Goal: Entertainment & Leisure: Browse casually

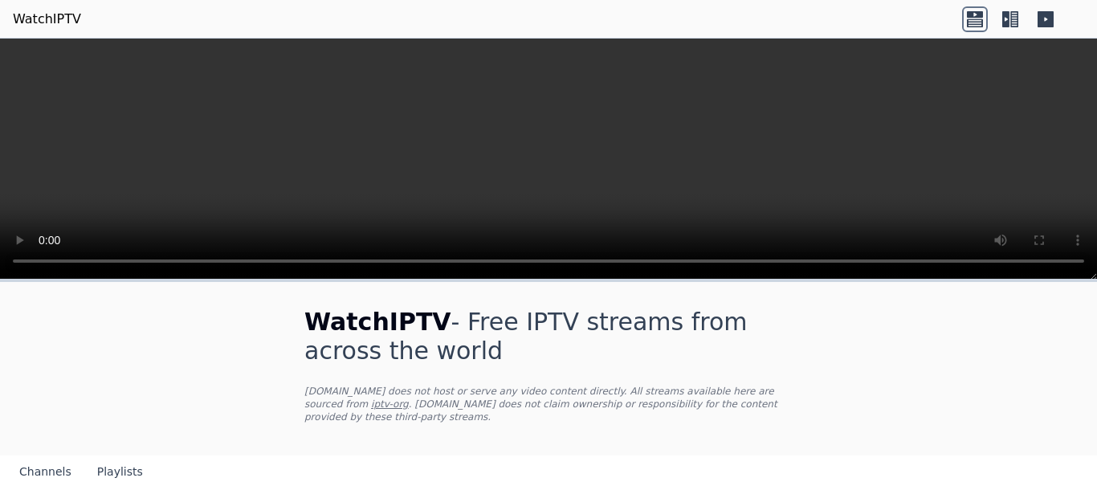
click at [1010, 18] on icon at bounding box center [1011, 19] width 26 height 26
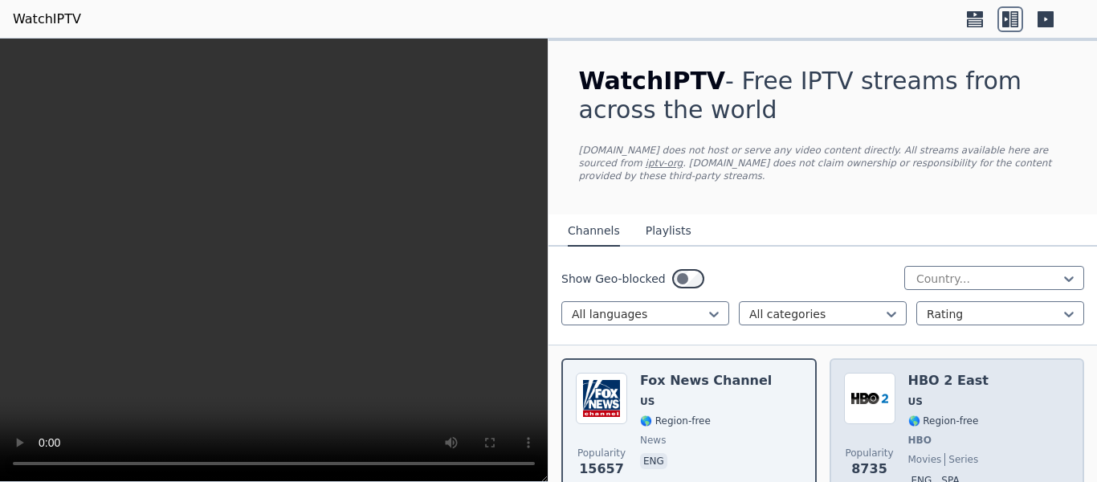
click at [919, 395] on span "US" at bounding box center [949, 401] width 80 height 13
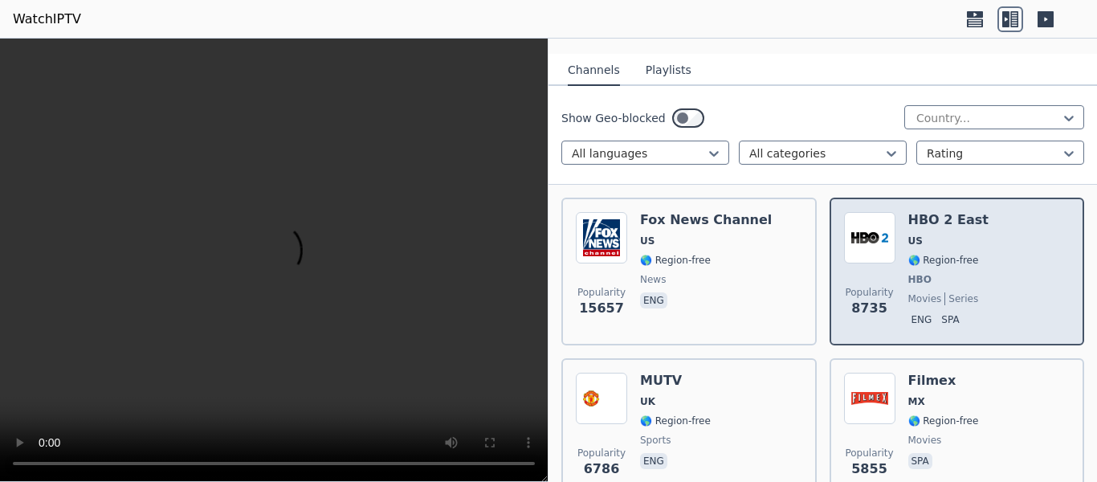
scroll to position [241, 0]
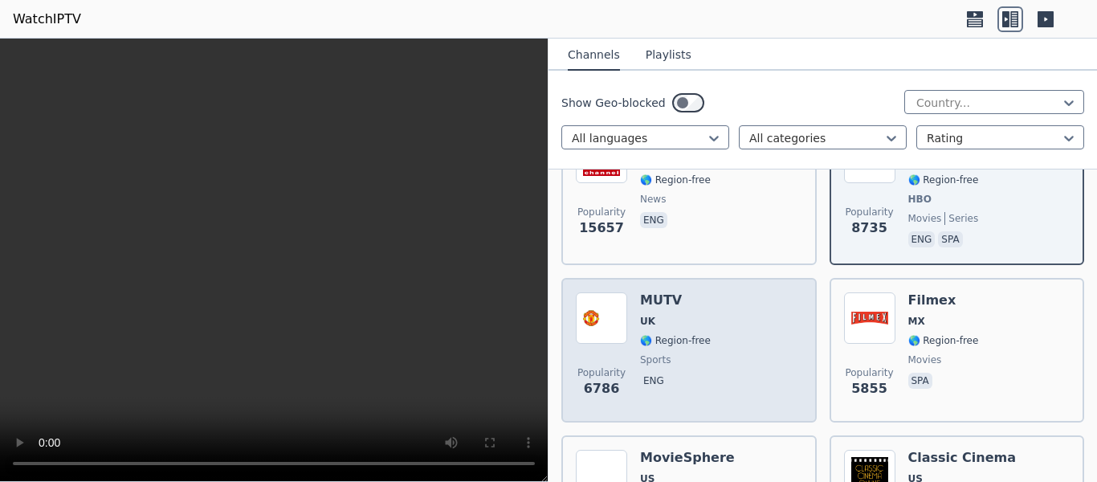
click at [719, 343] on div "Popularity 6786 MUTV [GEOGRAPHIC_DATA] 🌎 Region-free sports eng" at bounding box center [689, 350] width 227 height 116
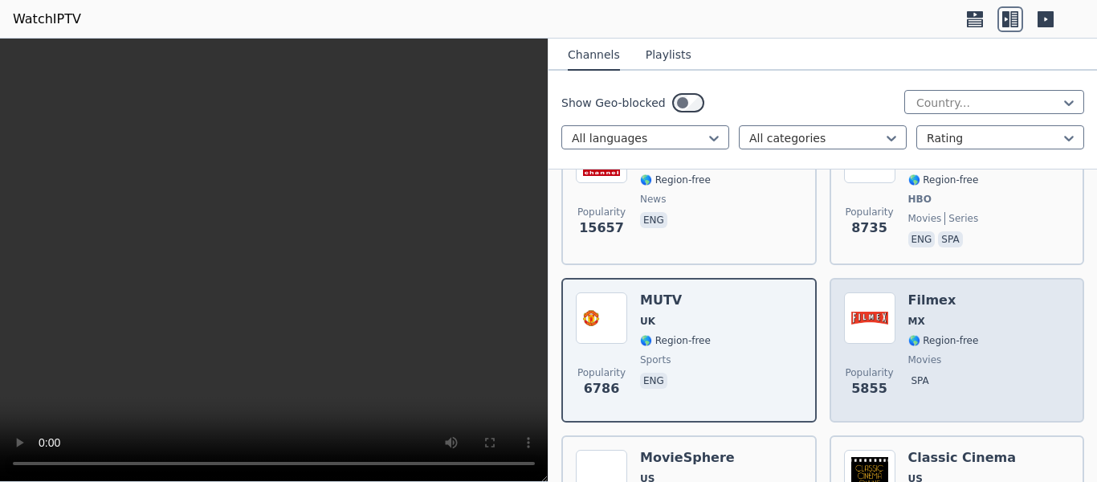
click at [987, 342] on div "Popularity 5855 Filmex MX 🌎 Region-free movies spa" at bounding box center [957, 350] width 227 height 116
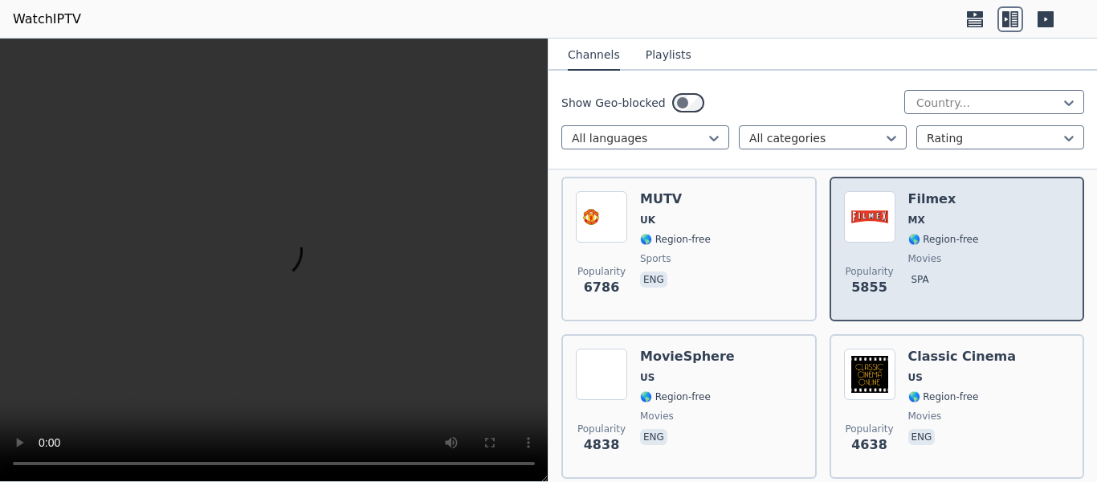
scroll to position [402, 0]
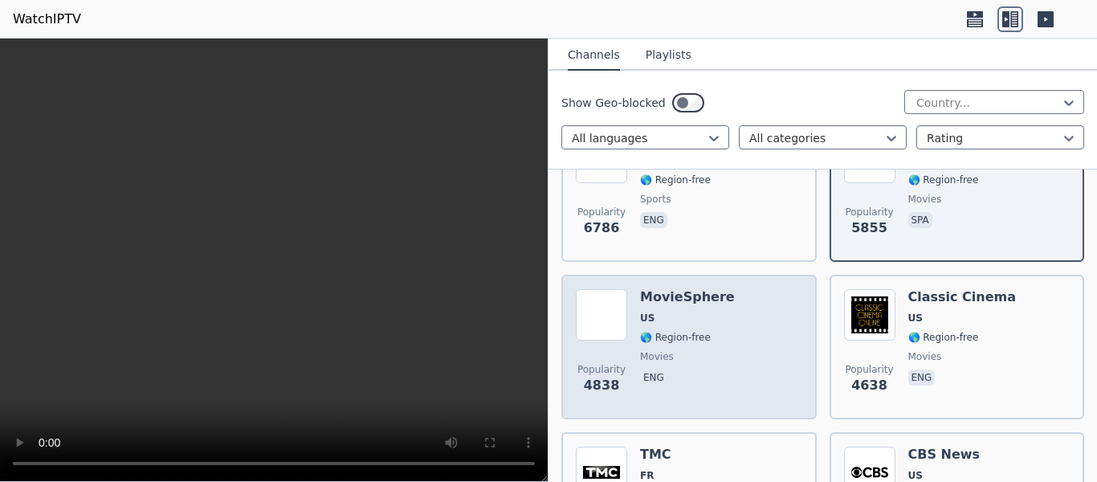
click at [770, 333] on div "Popularity 4838 MovieSphere US 🌎 Region-free movies eng" at bounding box center [689, 347] width 227 height 116
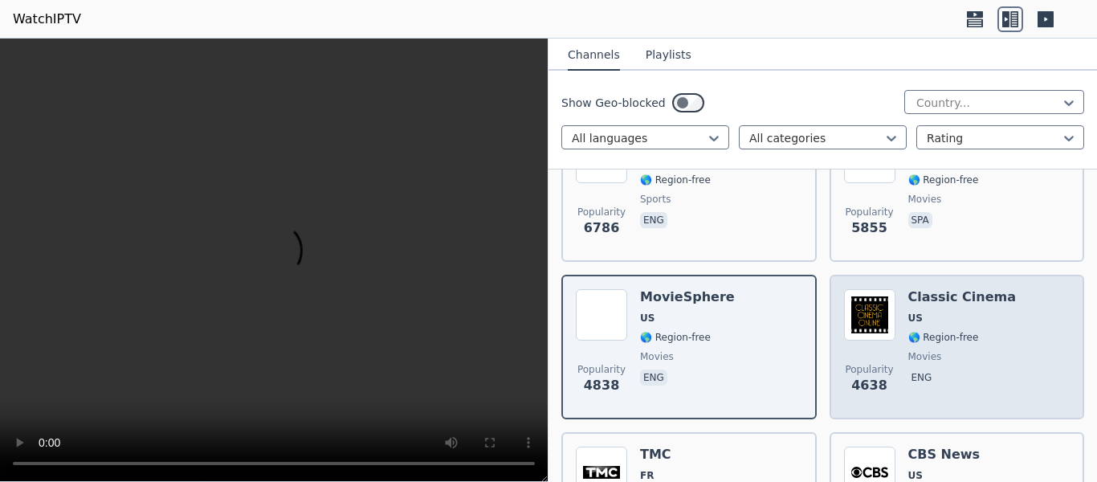
scroll to position [482, 0]
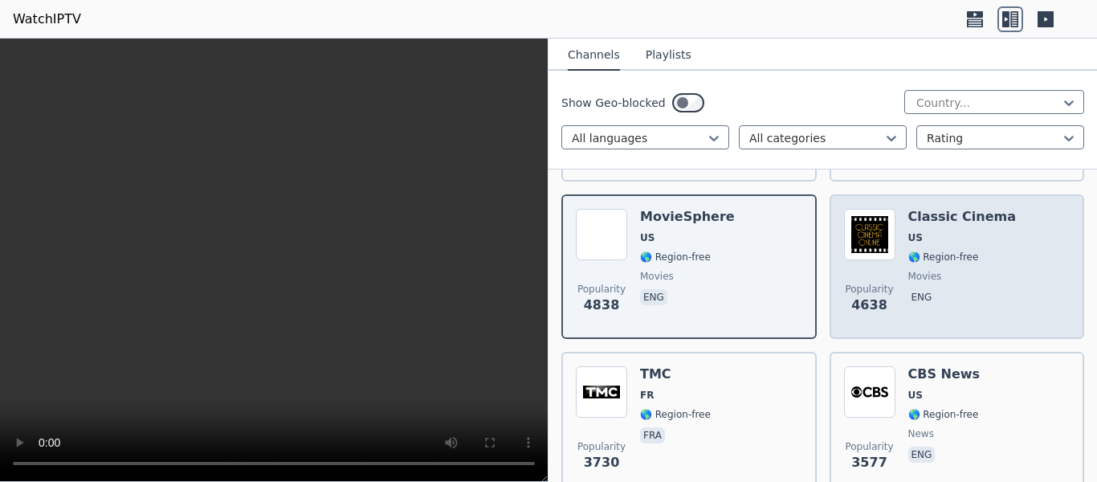
click at [975, 270] on span "movies" at bounding box center [963, 276] width 108 height 13
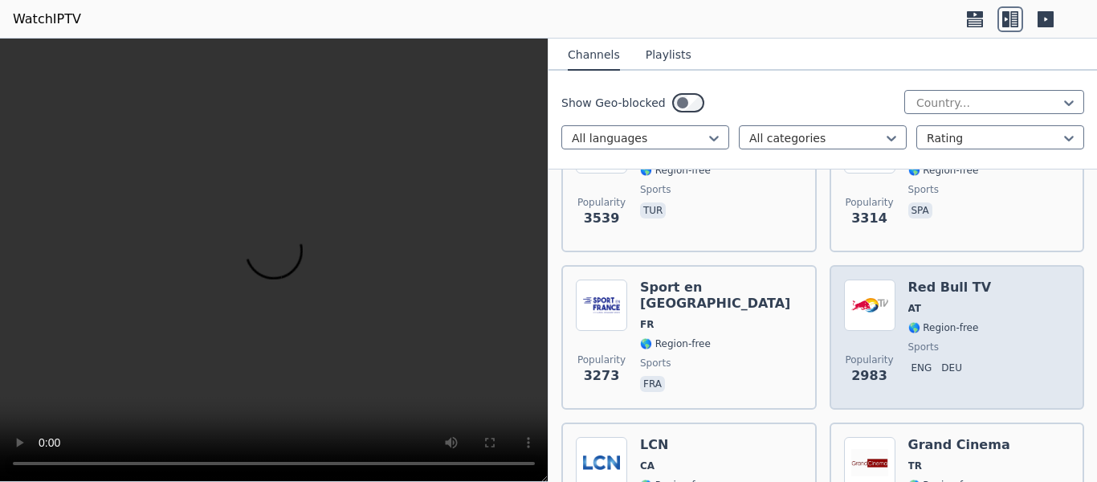
scroll to position [964, 0]
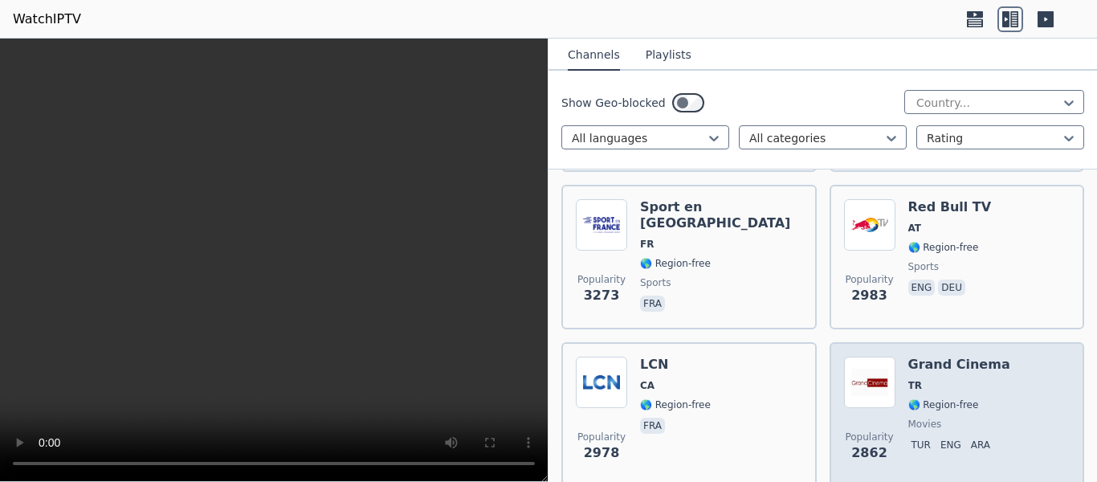
click at [972, 382] on div "Grand Cinema TR 🌎 Region-free movies tur eng ara" at bounding box center [960, 415] width 102 height 116
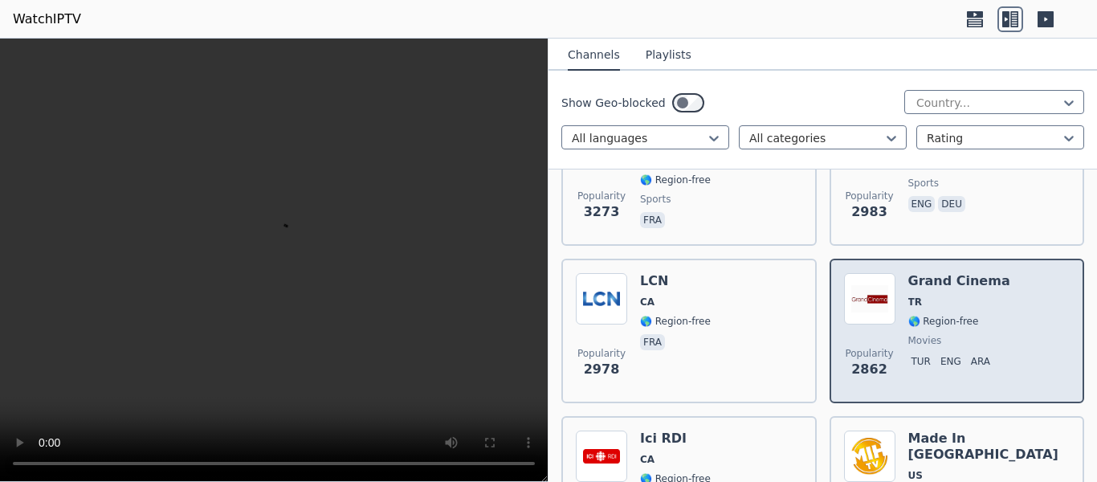
scroll to position [1125, 0]
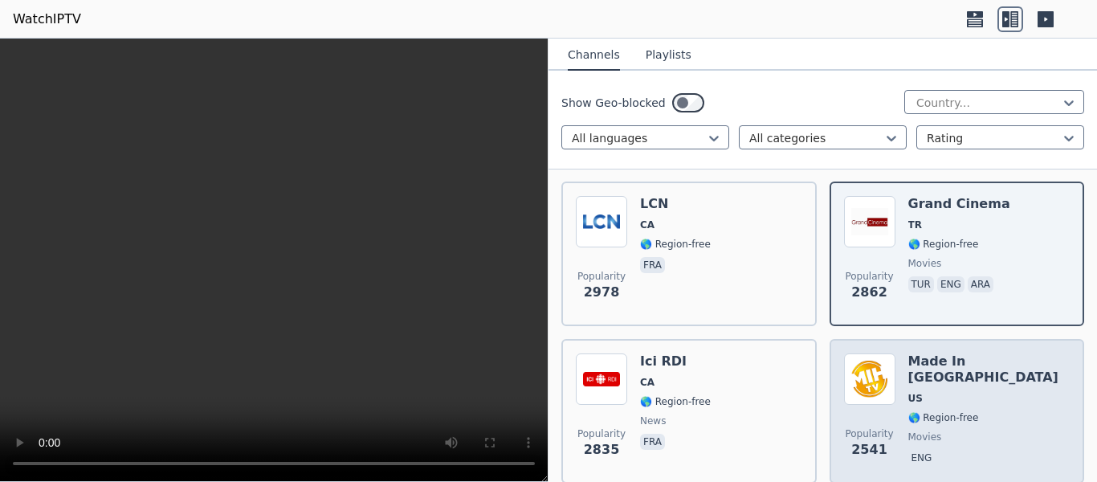
click at [964, 378] on div "Made In [GEOGRAPHIC_DATA] [GEOGRAPHIC_DATA] 🌎 Region-free movies eng" at bounding box center [990, 411] width 162 height 116
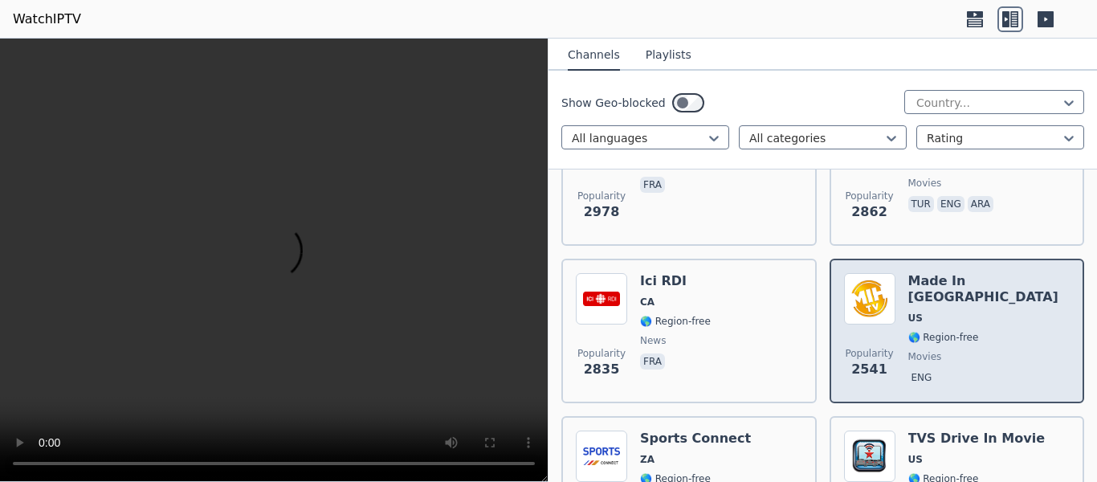
scroll to position [1285, 0]
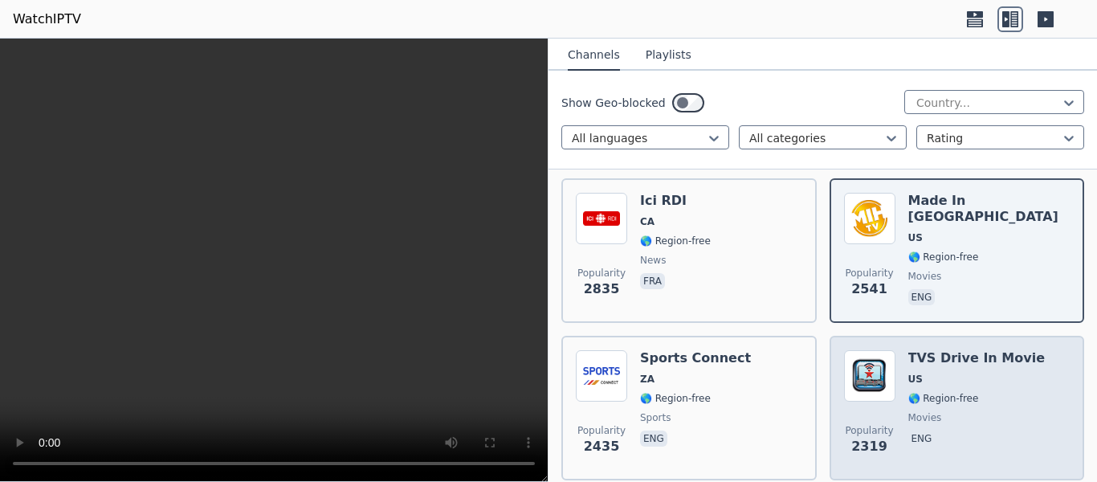
click at [1004, 373] on span "US" at bounding box center [977, 379] width 137 height 13
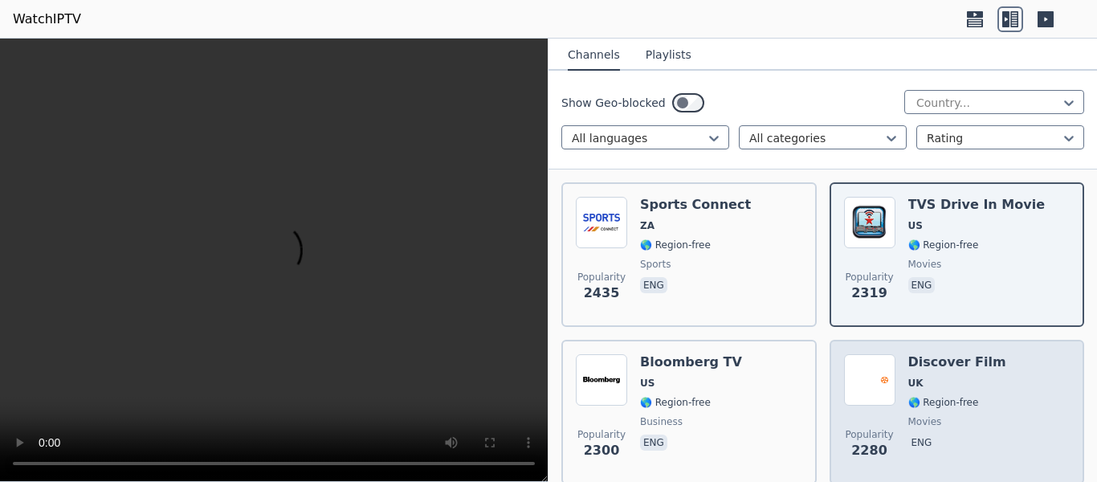
scroll to position [1526, 0]
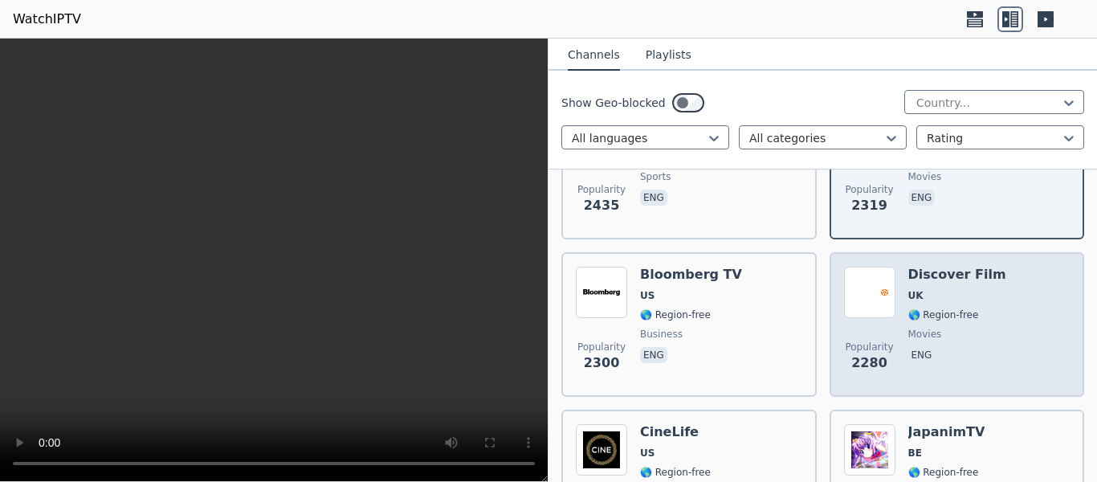
click at [983, 334] on div "Popularity 2280 Discover Film UK 🌎 Region-free movies eng" at bounding box center [957, 325] width 227 height 116
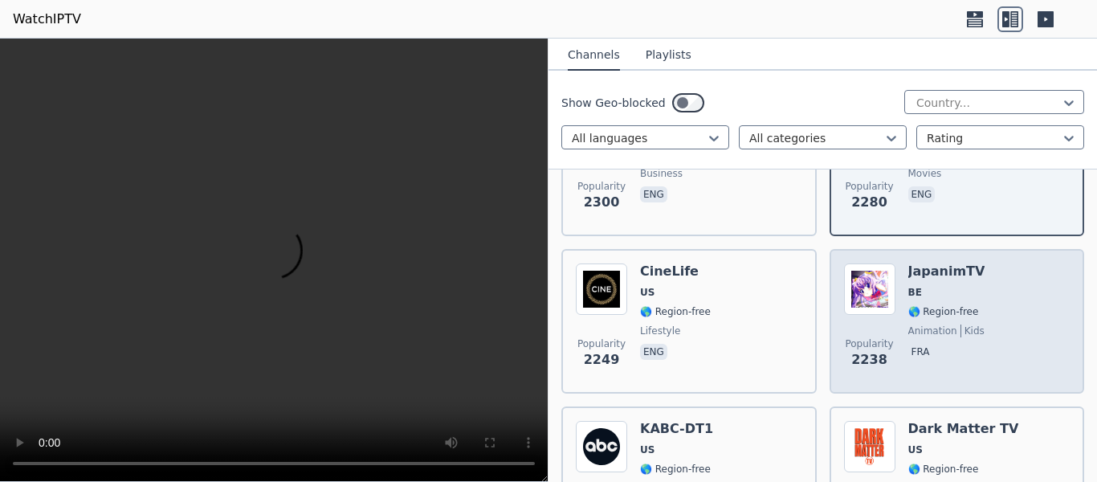
scroll to position [1767, 0]
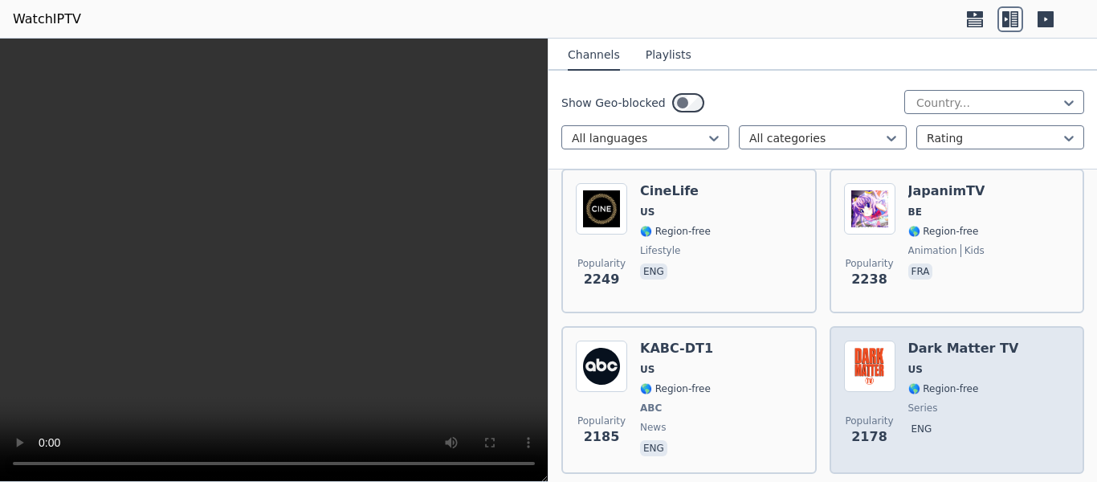
click at [966, 349] on div "Dark Matter TV US 🌎 Region-free series eng" at bounding box center [964, 400] width 111 height 119
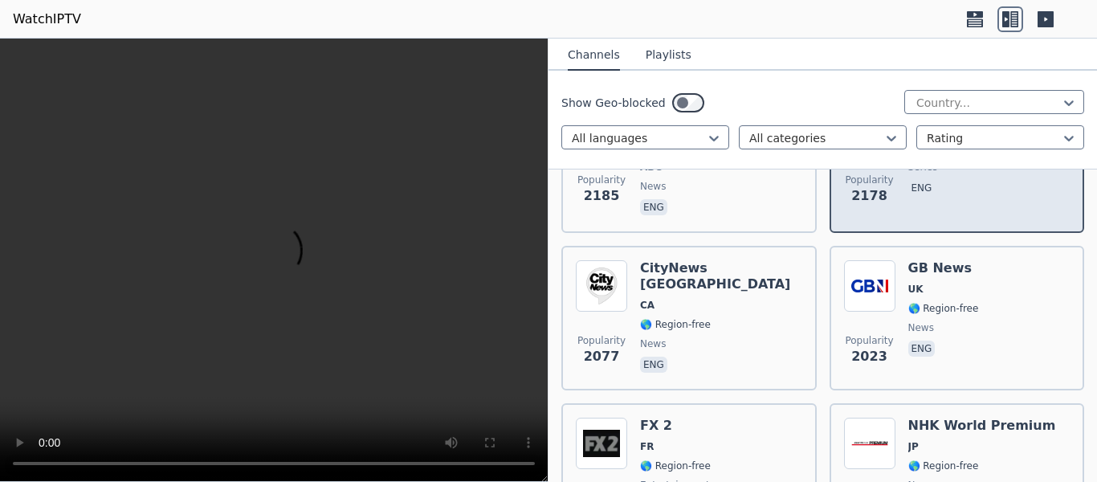
scroll to position [2089, 0]
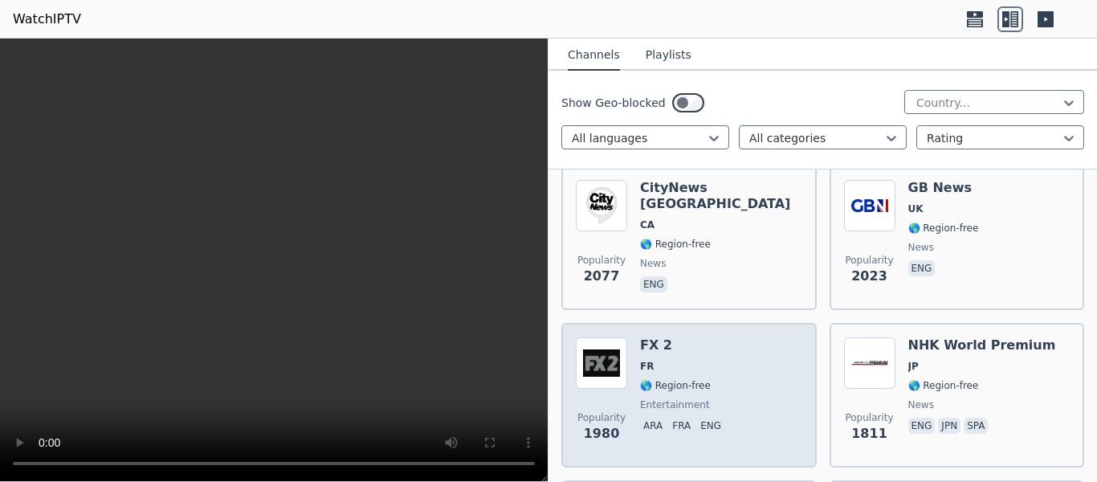
click at [753, 349] on div "Popularity 1980 FX 2 FR 🌎 Region-free entertainment ara fra eng" at bounding box center [689, 395] width 227 height 116
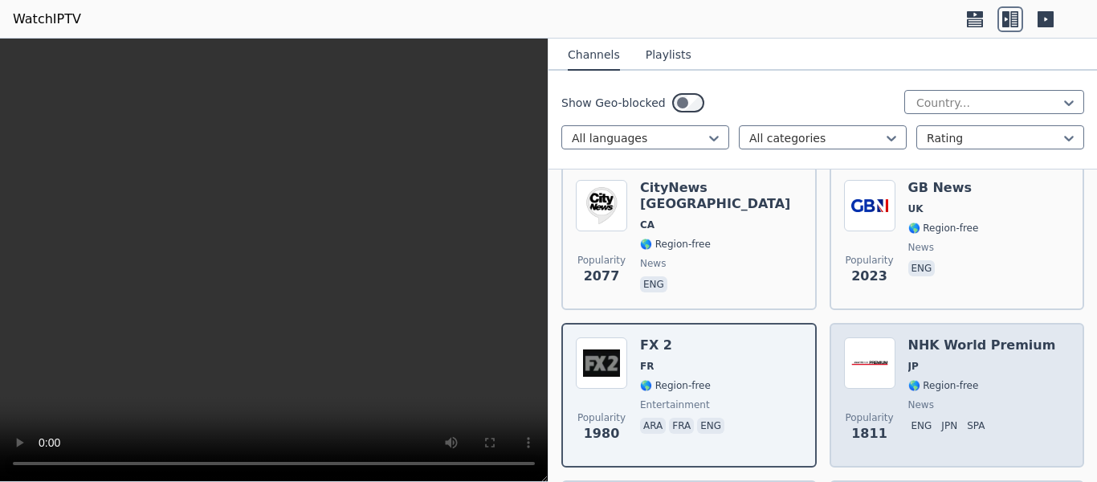
click at [972, 379] on div "NHK World Premium JP 🌎 Region-free news eng jpn spa" at bounding box center [983, 395] width 148 height 116
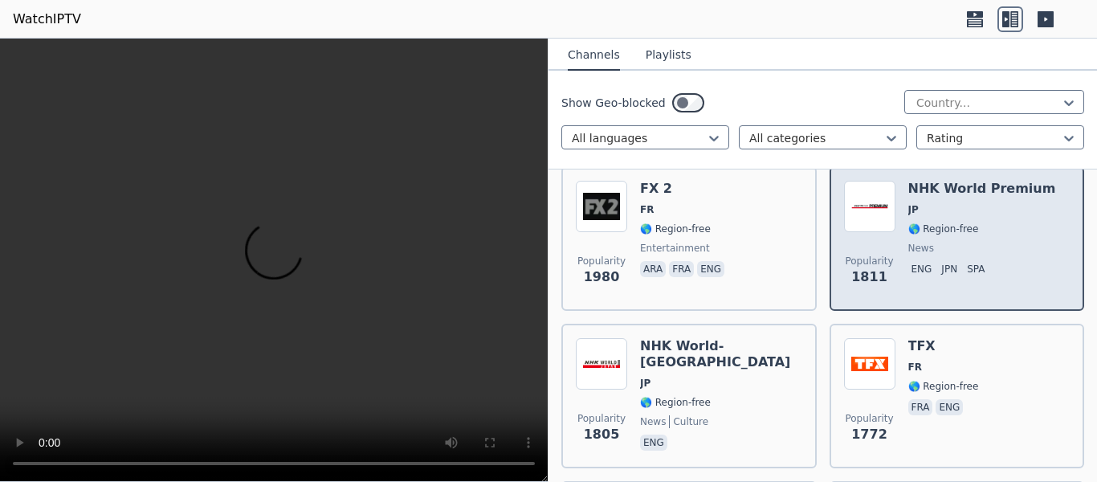
scroll to position [2249, 0]
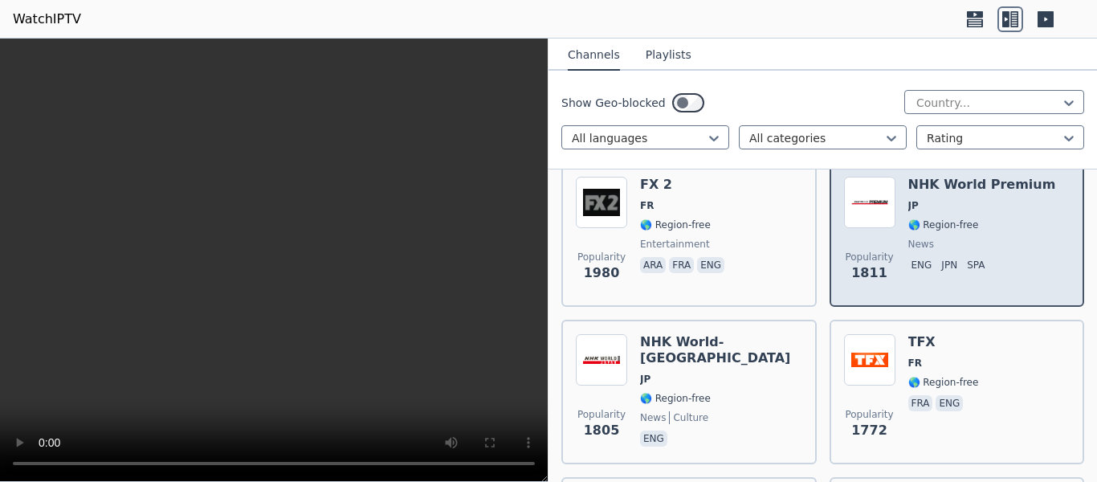
click at [972, 379] on div "Popularity 1772 TFX FR 🌎 Region-free fra eng" at bounding box center [957, 392] width 227 height 116
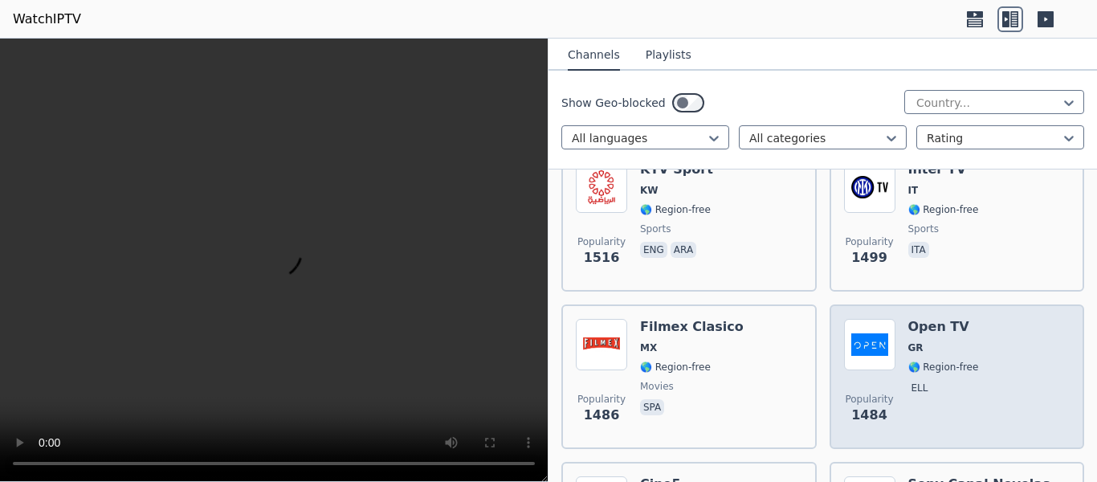
scroll to position [3053, 0]
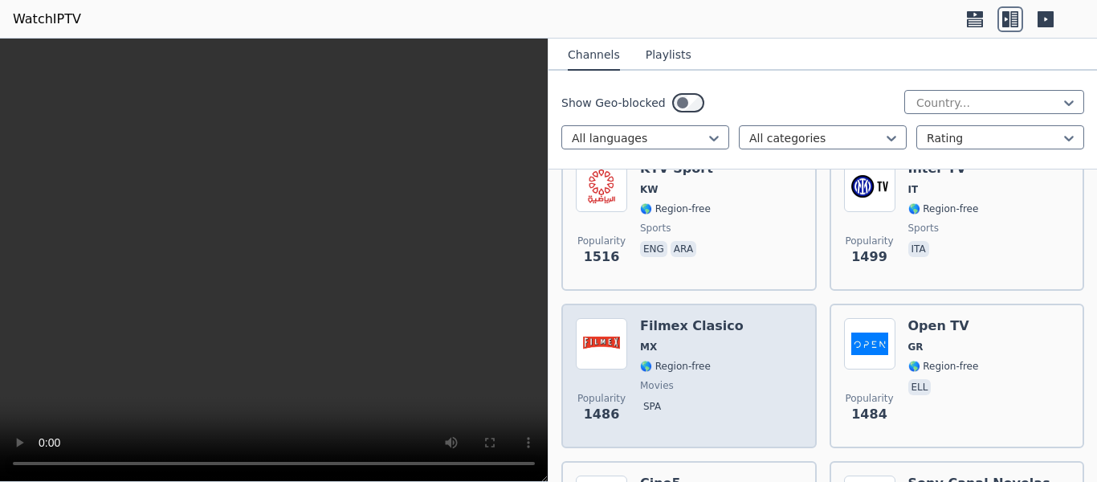
click at [704, 379] on span "movies" at bounding box center [692, 385] width 104 height 13
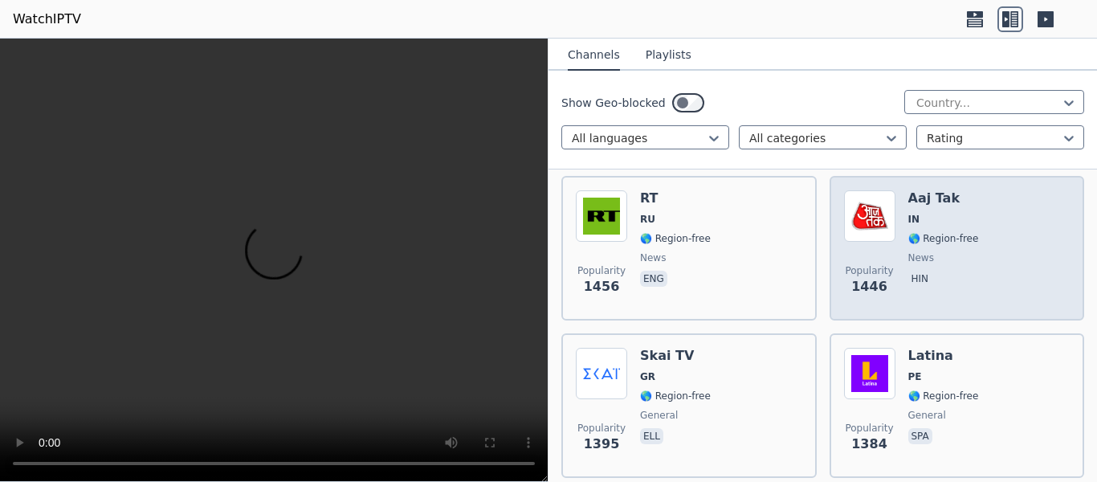
scroll to position [3535, 0]
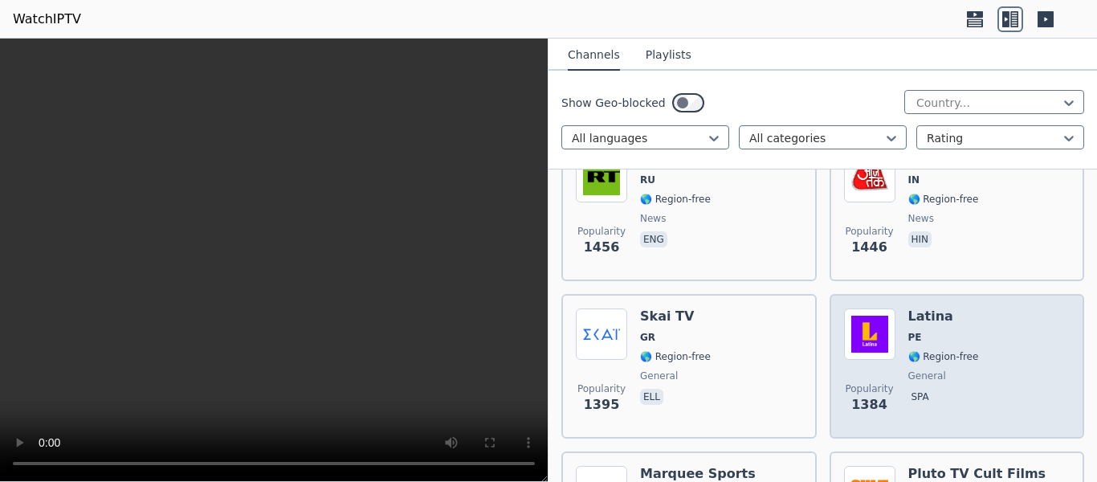
click at [964, 350] on span "🌎 Region-free" at bounding box center [944, 356] width 71 height 13
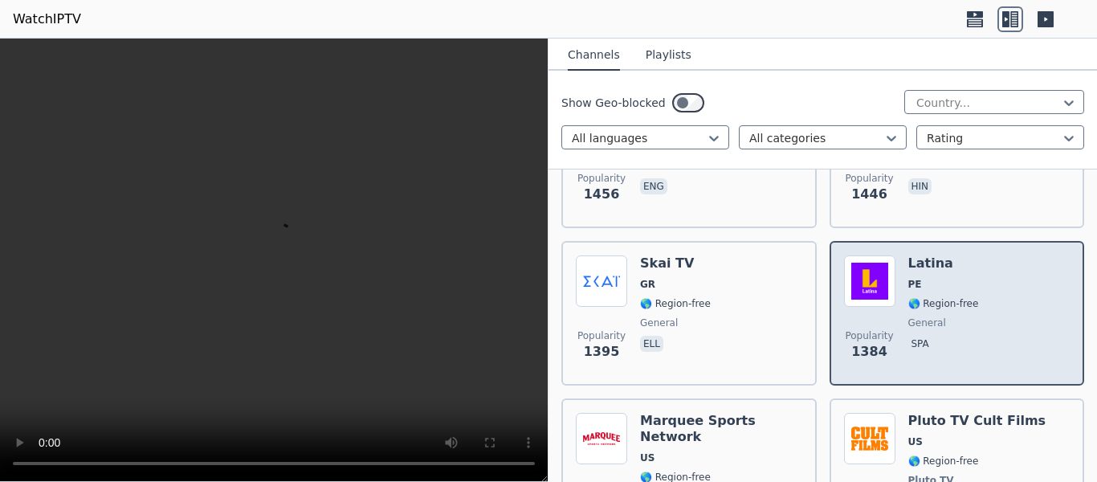
scroll to position [3615, 0]
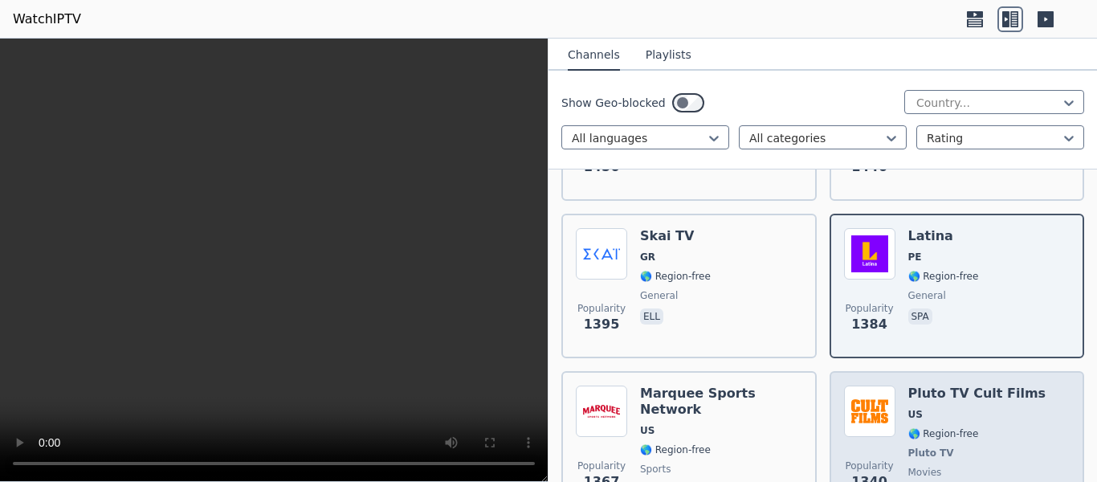
click at [963, 386] on h6 "Pluto TV Cult Films" at bounding box center [978, 394] width 138 height 16
